Goal: Find specific page/section: Find specific page/section

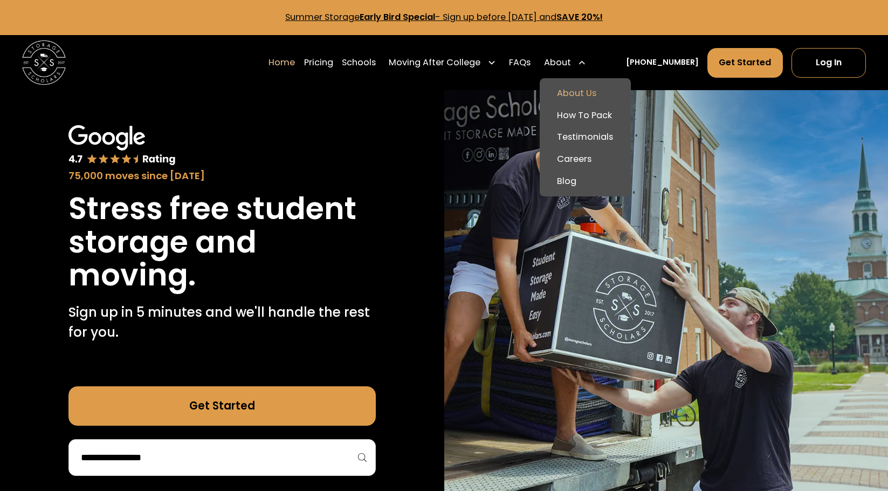
click at [584, 92] on link "About Us" at bounding box center [585, 93] width 82 height 22
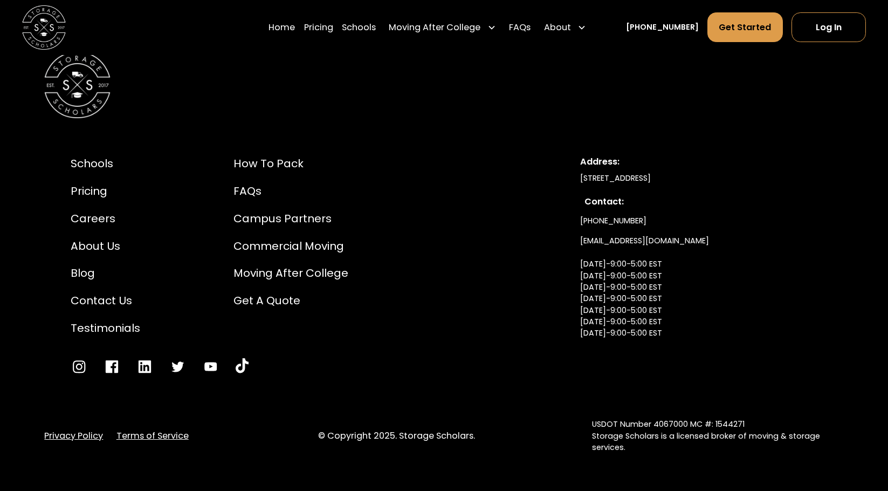
scroll to position [5972, 0]
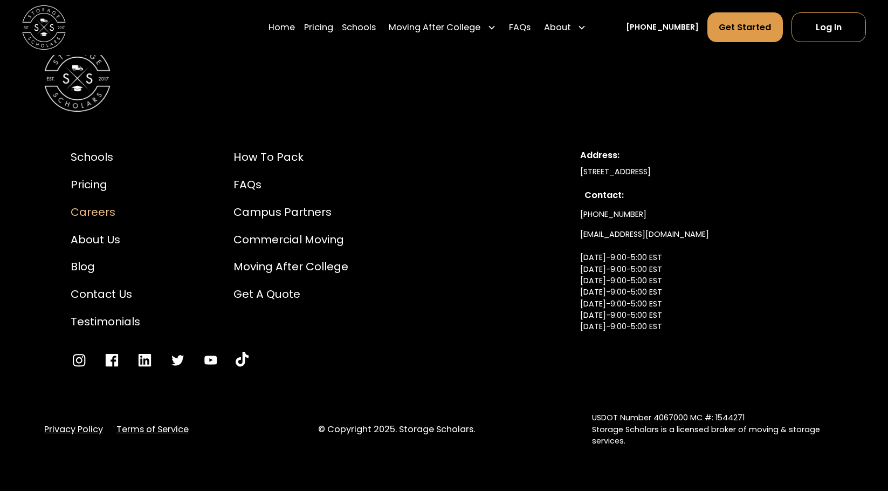
click at [93, 209] on div "Careers" at bounding box center [106, 212] width 70 height 17
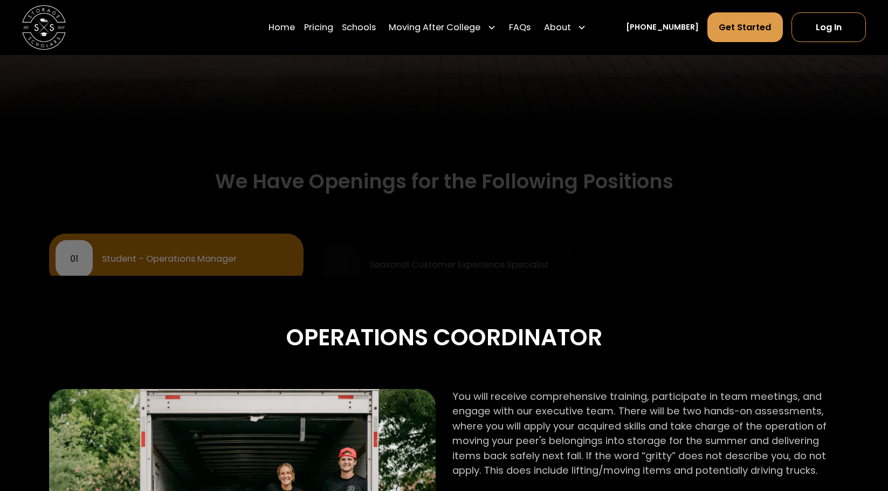
scroll to position [485, 0]
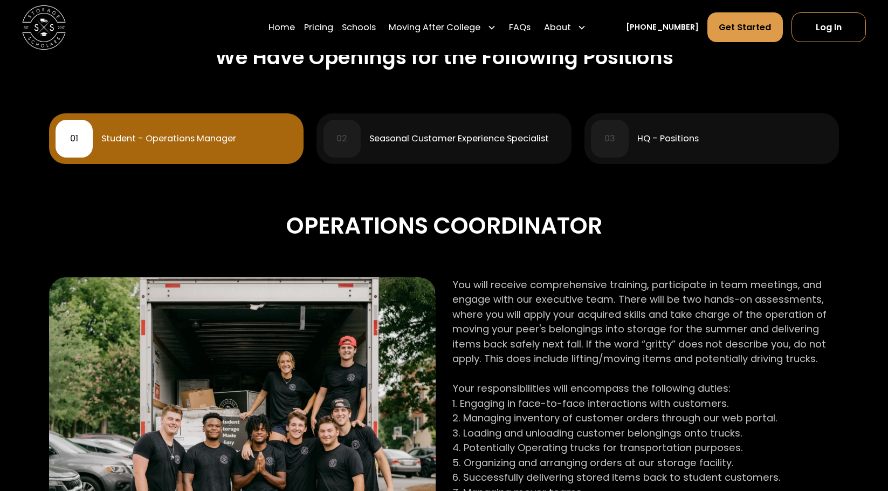
click at [676, 150] on div "03 HQ - Positions" at bounding box center [711, 138] width 241 height 37
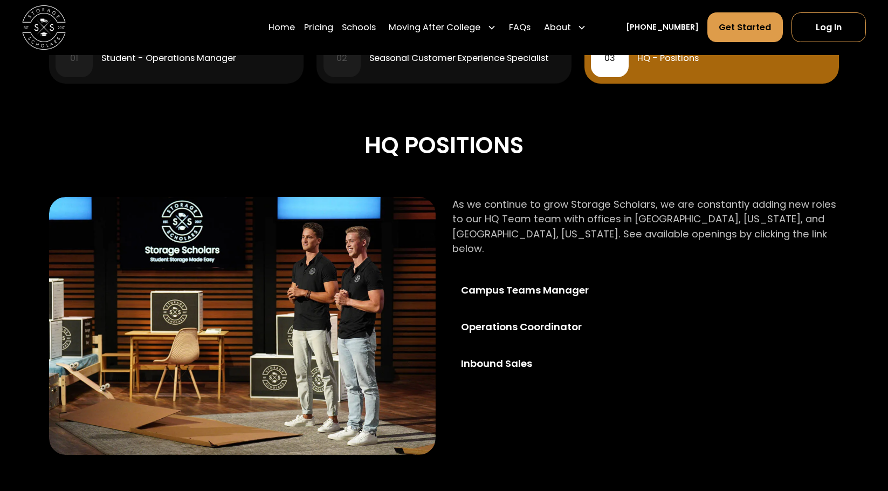
scroll to position [701, 0]
